Goal: Task Accomplishment & Management: Manage account settings

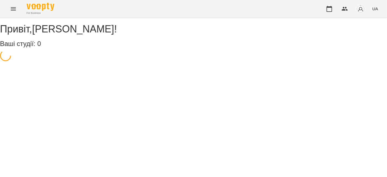
drag, startPoint x: 9, startPoint y: 6, endPoint x: 10, endPoint y: 10, distance: 4.2
click at [10, 10] on button "Menu" at bounding box center [13, 8] width 13 height 13
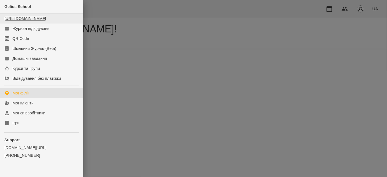
click at [17, 21] on link "[URL][DOMAIN_NAME]" at bounding box center [25, 18] width 42 height 4
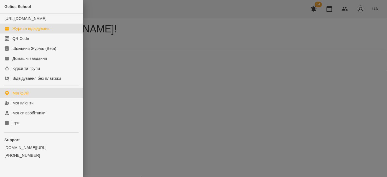
click at [25, 31] on div "Журнал відвідувань" at bounding box center [30, 29] width 37 height 6
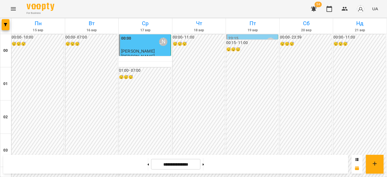
scroll to position [453, 0]
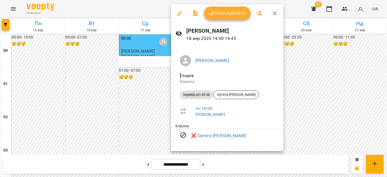
drag, startPoint x: 272, startPoint y: 15, endPoint x: 264, endPoint y: 20, distance: 9.3
click at [272, 15] on icon "button" at bounding box center [274, 13] width 7 height 7
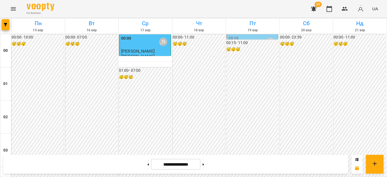
scroll to position [504, 0]
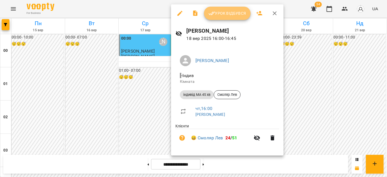
click at [226, 14] on span "Урок відбувся" at bounding box center [227, 13] width 38 height 7
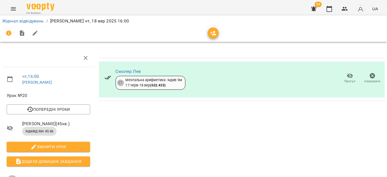
click at [13, 9] on icon "Menu" at bounding box center [13, 9] width 7 height 7
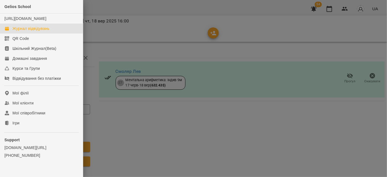
click at [24, 31] on div "Журнал відвідувань" at bounding box center [30, 29] width 37 height 6
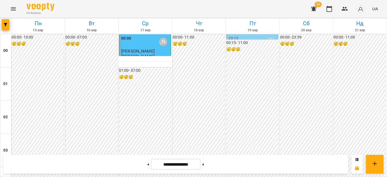
scroll to position [579, 0]
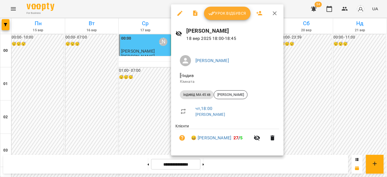
click at [273, 12] on icon "button" at bounding box center [275, 13] width 4 height 4
